Goal: Find specific page/section: Find specific page/section

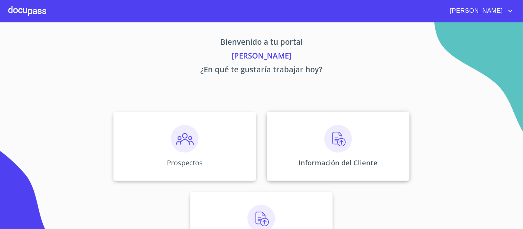
click at [337, 139] on img at bounding box center [338, 139] width 28 height 28
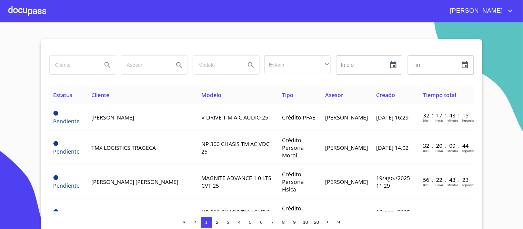
click at [65, 63] on input "search" at bounding box center [73, 65] width 47 height 19
type input "[PERSON_NAME]"
click at [104, 63] on icon "Search" at bounding box center [107, 65] width 6 height 6
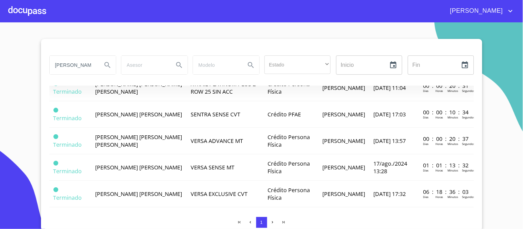
scroll to position [76, 0]
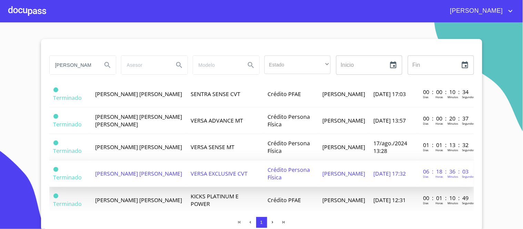
click at [218, 170] on span "VERSA EXCLUSIVE CVT" at bounding box center [219, 174] width 57 height 8
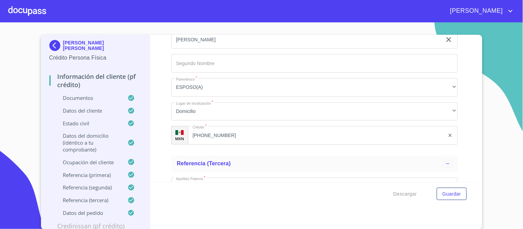
scroll to position [3695, 0]
